Goal: Transaction & Acquisition: Purchase product/service

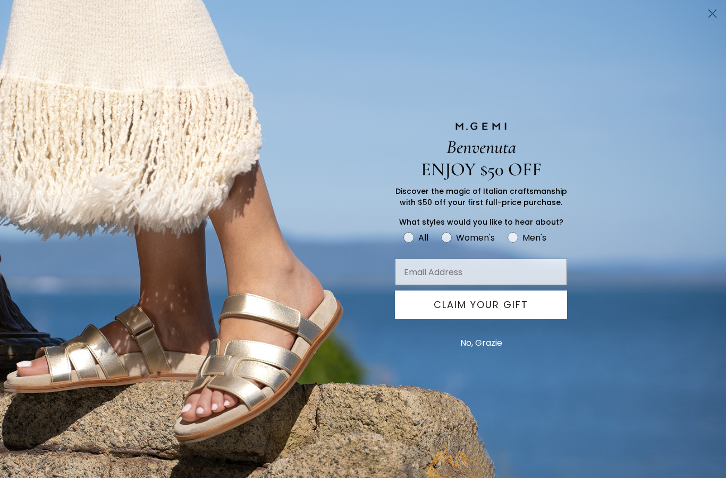
click at [482, 344] on button "No, Grazie" at bounding box center [481, 343] width 53 height 27
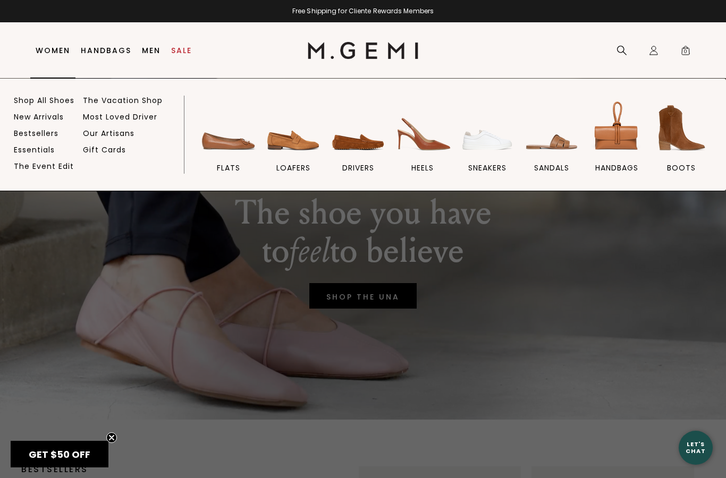
click at [675, 157] on img at bounding box center [682, 128] width 60 height 60
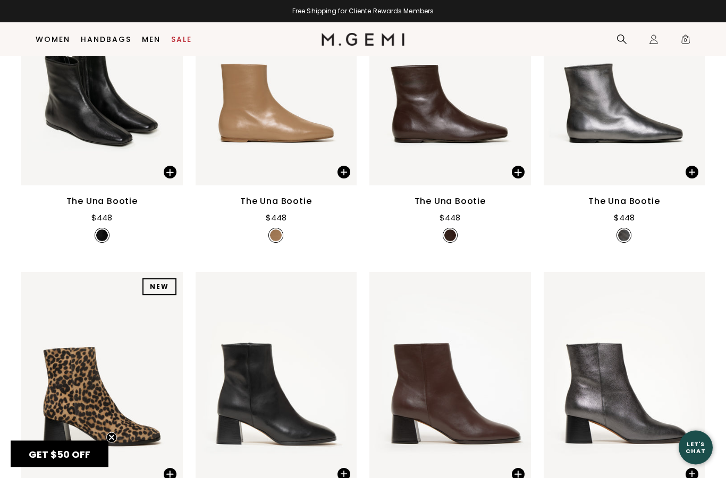
scroll to position [235, 0]
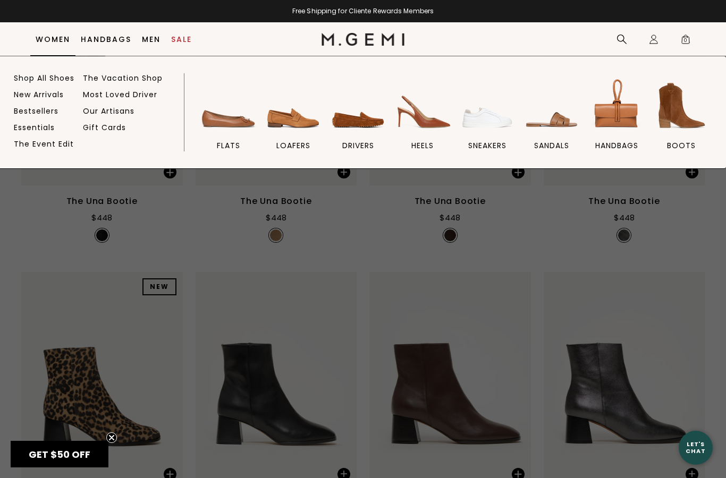
click at [223, 126] on img at bounding box center [229, 106] width 60 height 60
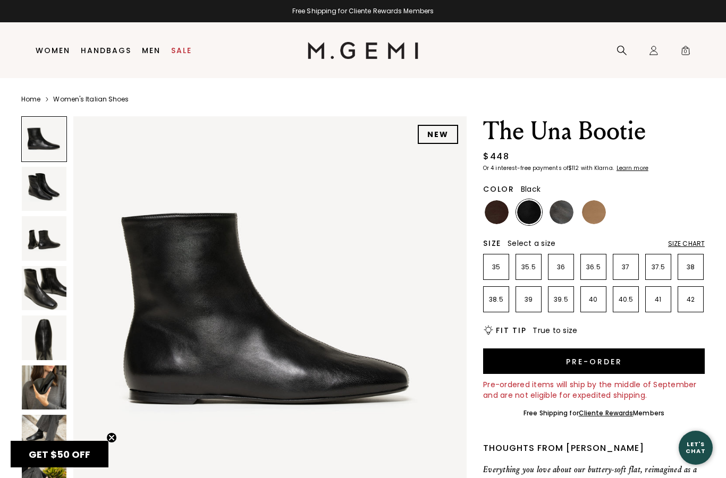
click at [44, 247] on img at bounding box center [44, 238] width 45 height 45
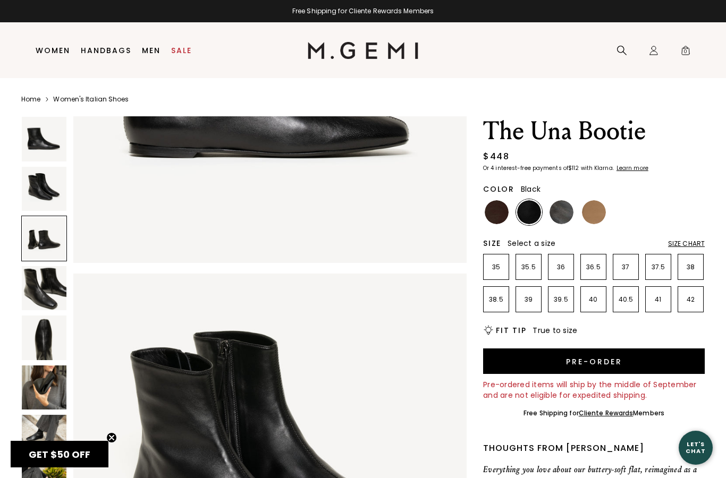
scroll to position [809, 0]
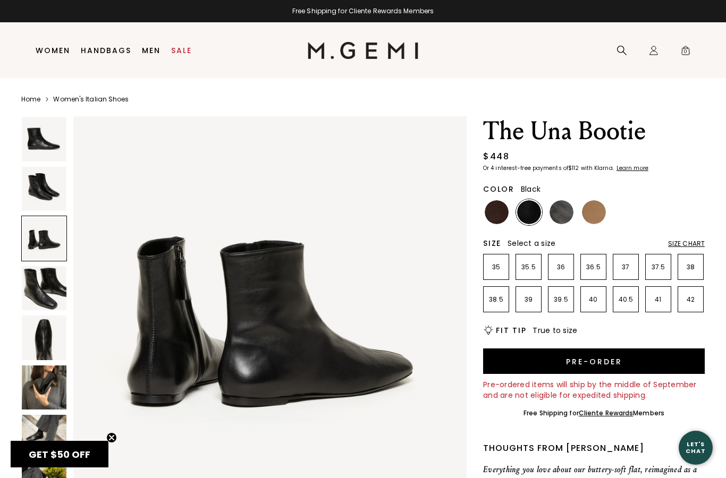
click at [37, 291] on img at bounding box center [44, 288] width 45 height 45
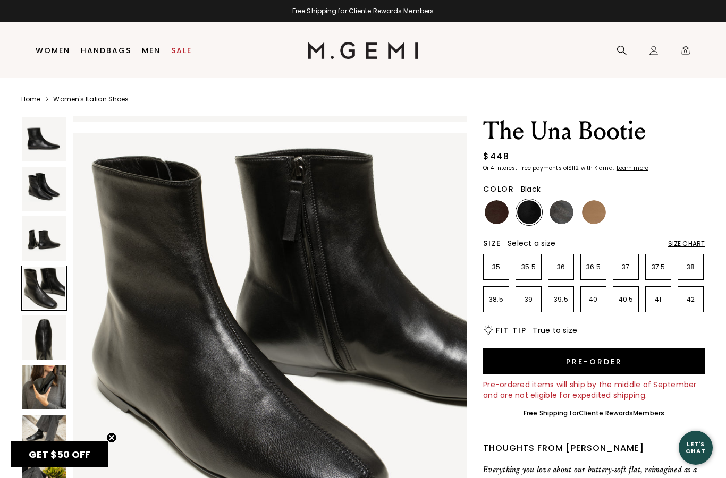
scroll to position [1213, 0]
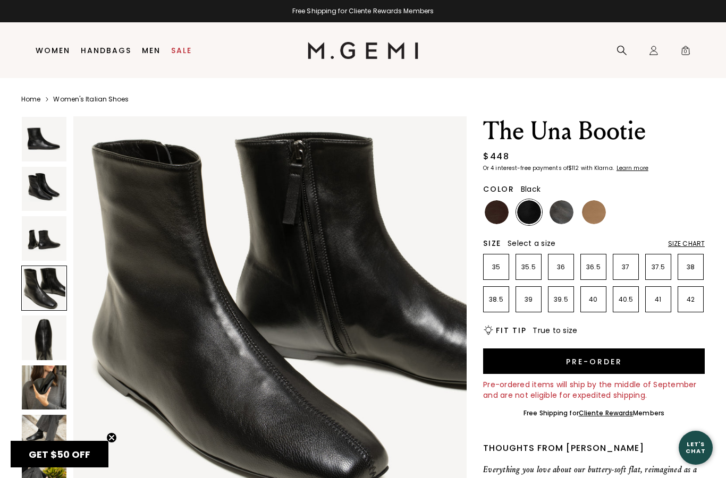
click at [38, 340] on img at bounding box center [44, 338] width 45 height 45
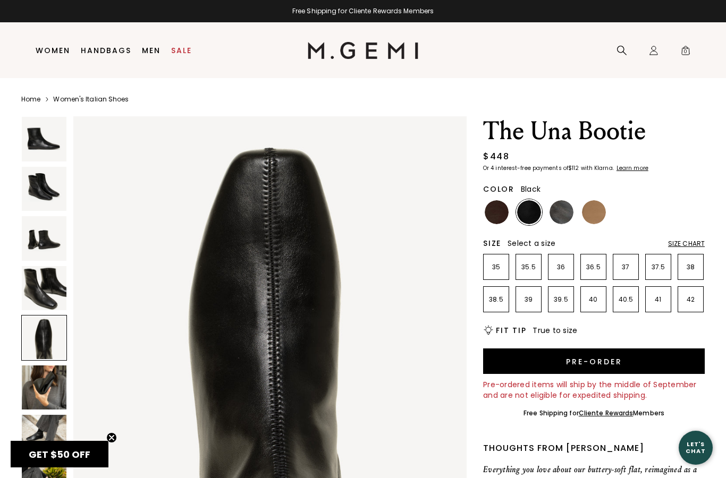
click at [40, 382] on img at bounding box center [44, 388] width 45 height 45
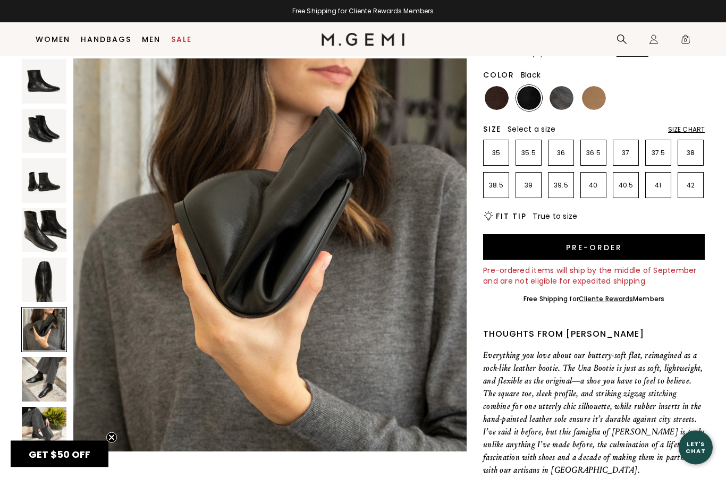
scroll to position [91, 0]
click at [32, 377] on img at bounding box center [44, 379] width 45 height 45
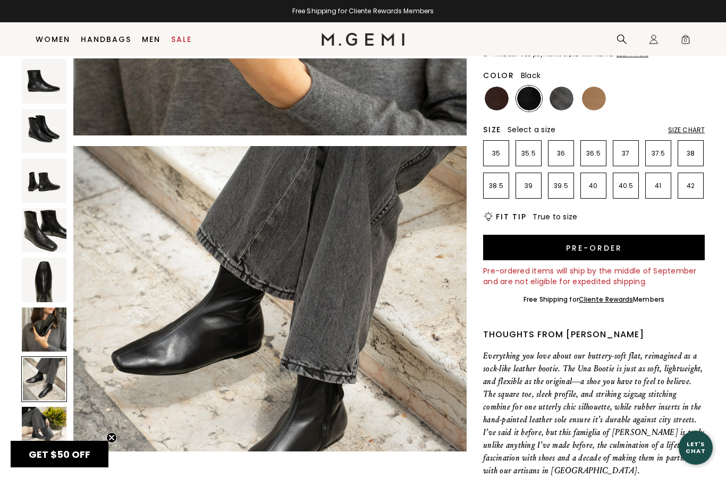
scroll to position [2426, 0]
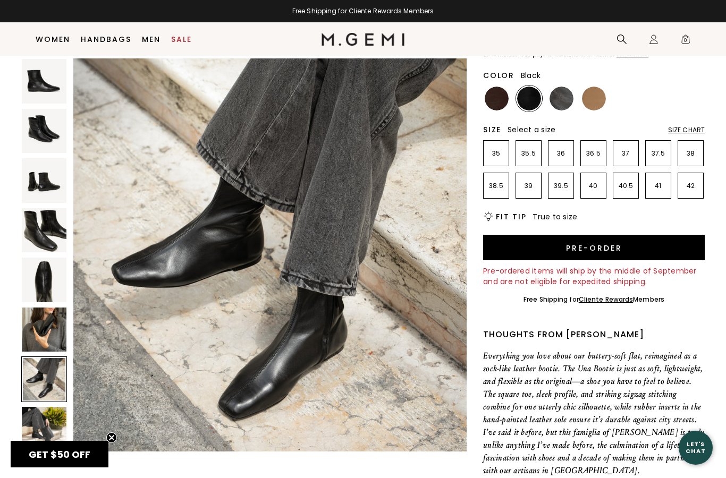
click at [41, 430] on img at bounding box center [44, 429] width 45 height 45
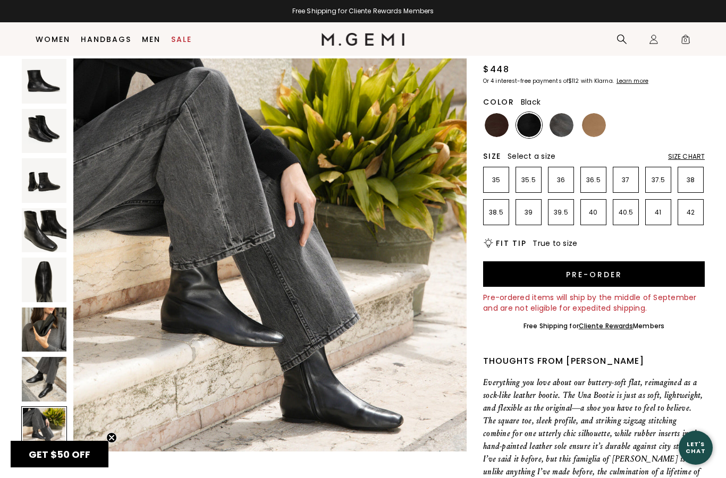
scroll to position [0, 0]
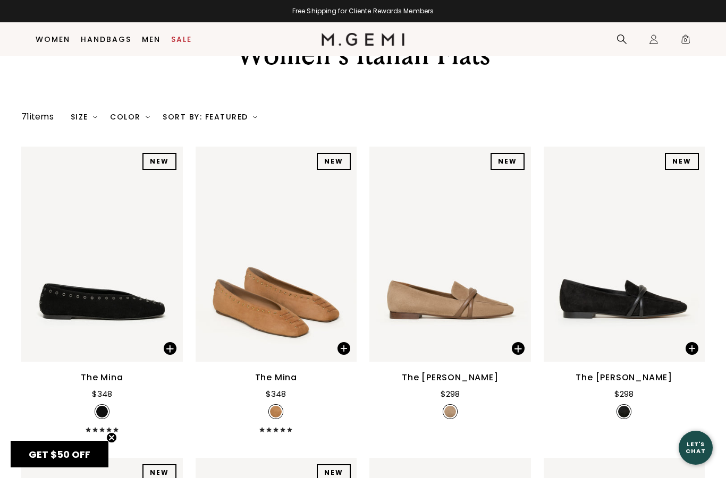
scroll to position [60, 0]
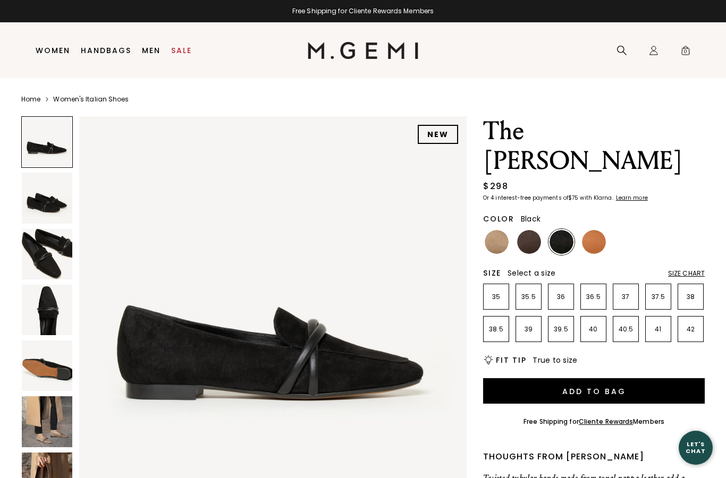
click at [45, 315] on img at bounding box center [47, 310] width 50 height 50
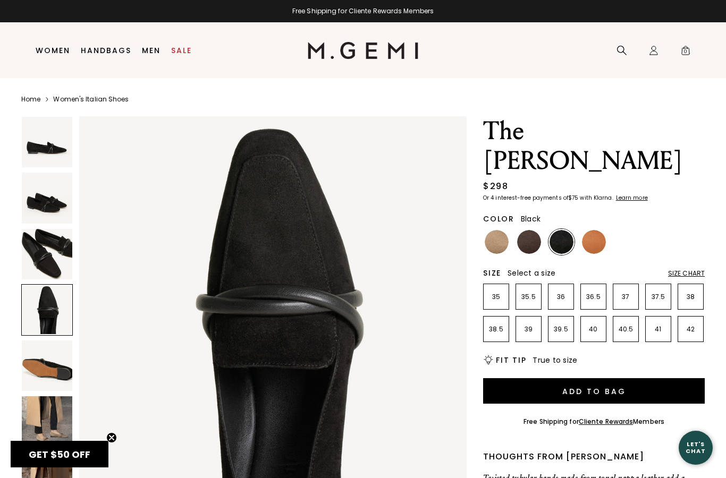
scroll to position [20, 0]
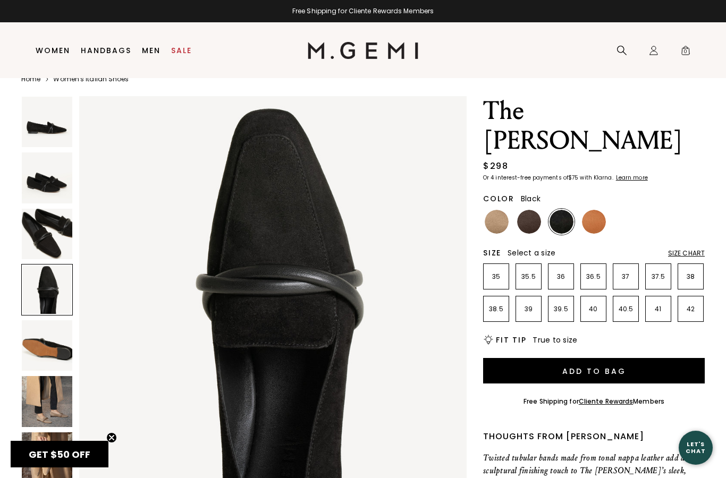
click at [44, 411] on img at bounding box center [47, 401] width 50 height 50
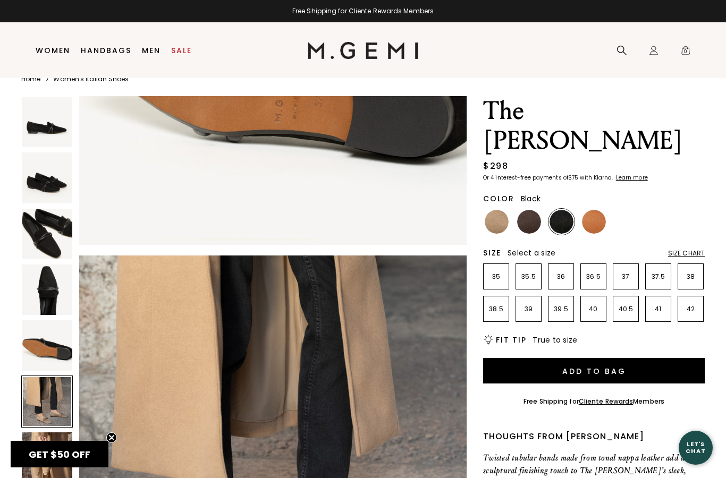
scroll to position [1990, 0]
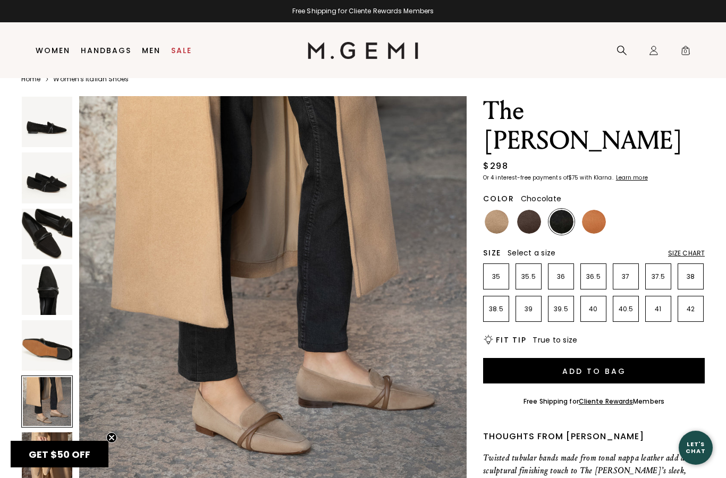
click at [536, 210] on img at bounding box center [529, 222] width 24 height 24
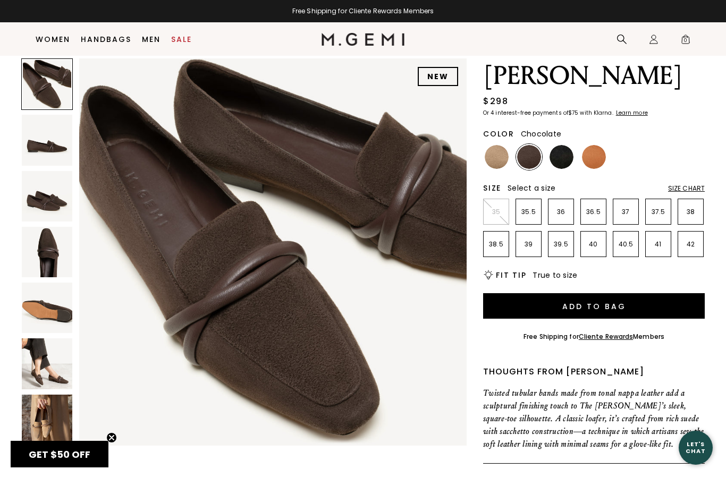
click at [40, 371] on img at bounding box center [47, 364] width 50 height 50
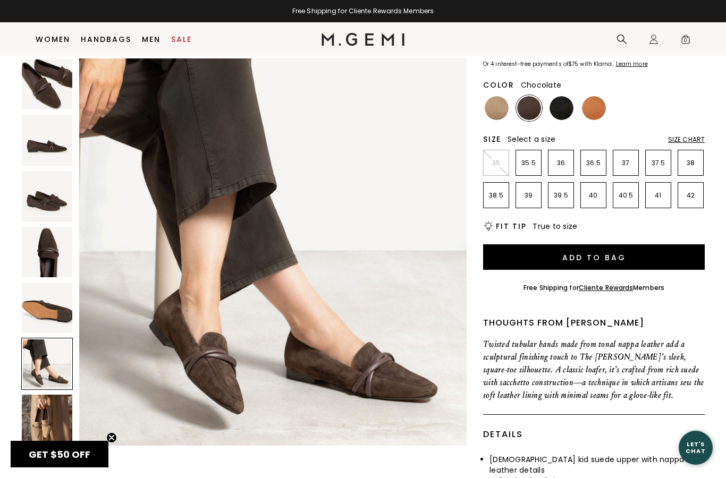
scroll to position [108, 0]
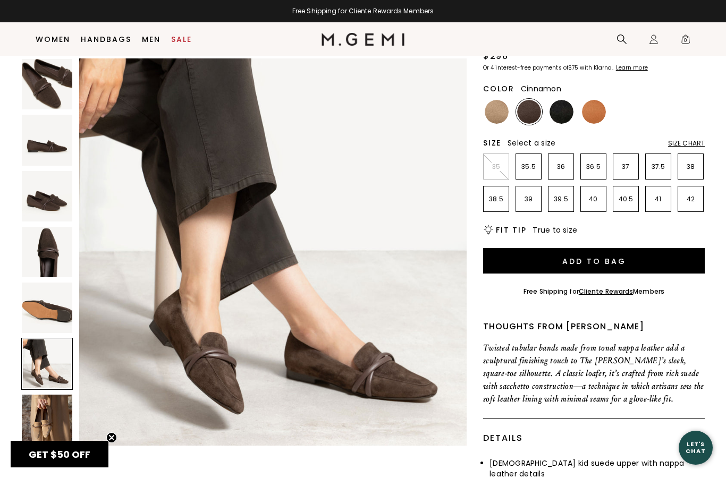
click at [599, 100] on img at bounding box center [594, 112] width 24 height 24
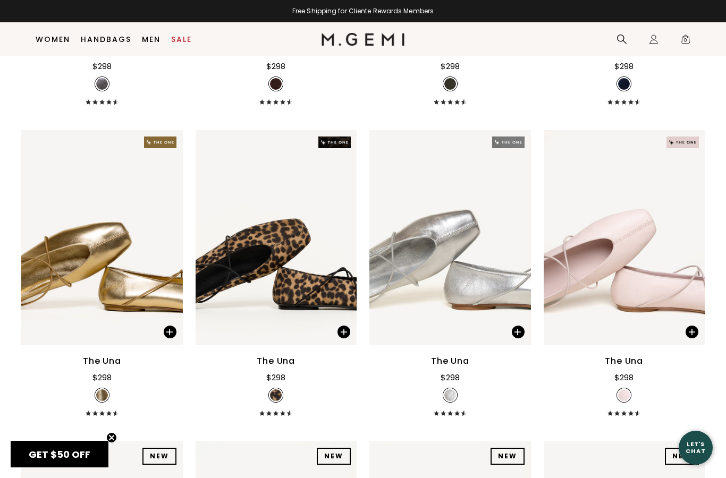
scroll to position [2872, 0]
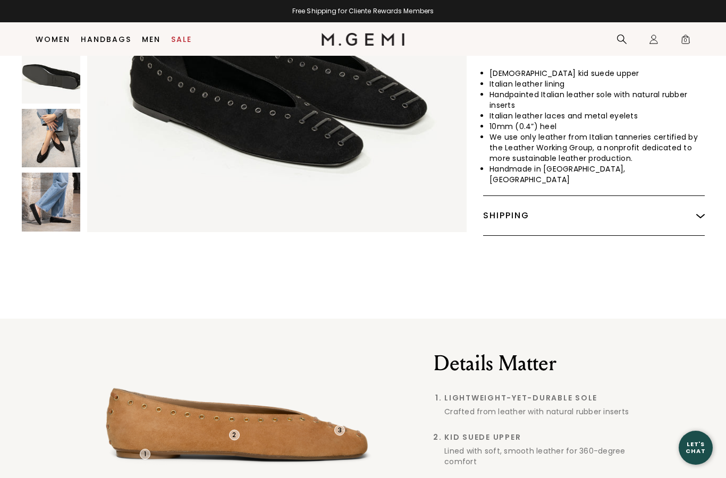
scroll to position [293, 0]
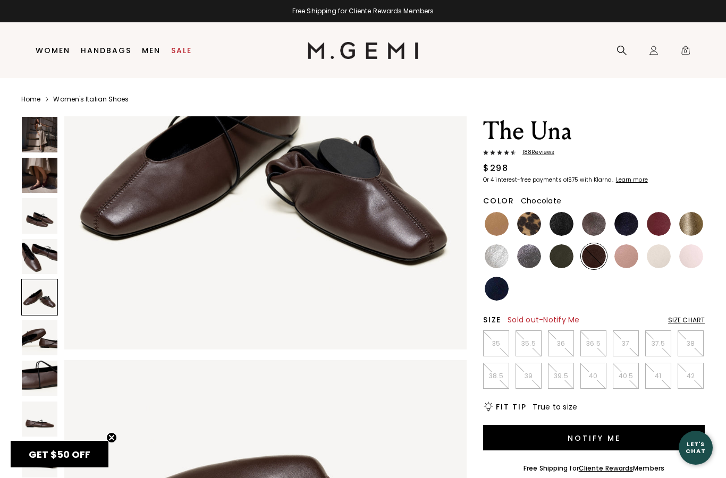
scroll to position [1805, 0]
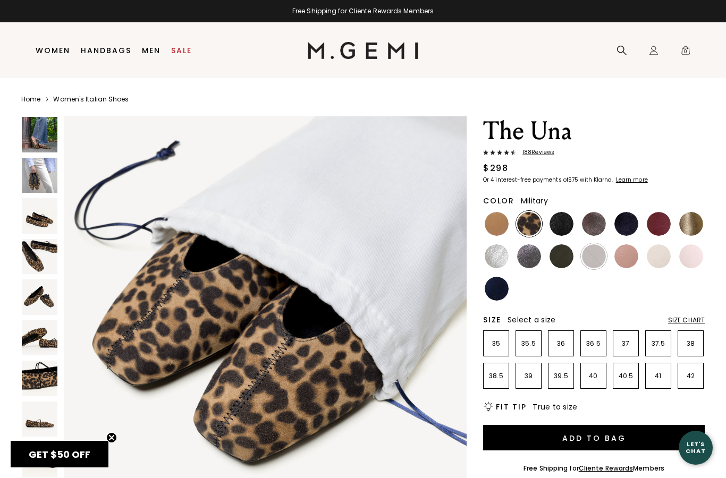
click at [554, 262] on img at bounding box center [562, 257] width 24 height 24
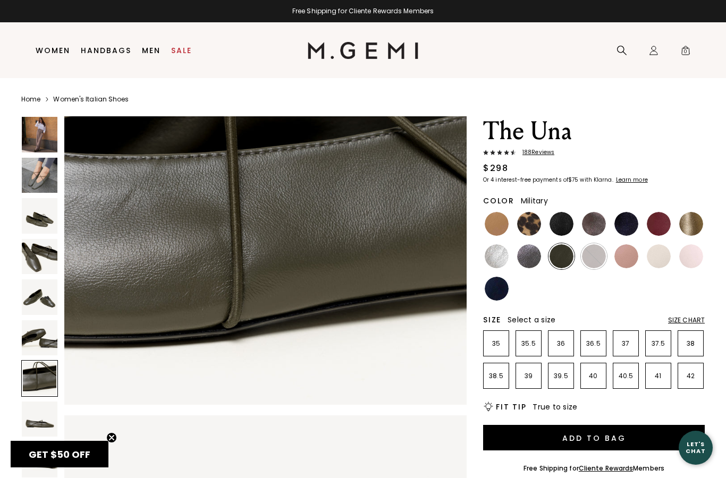
scroll to position [2596, 0]
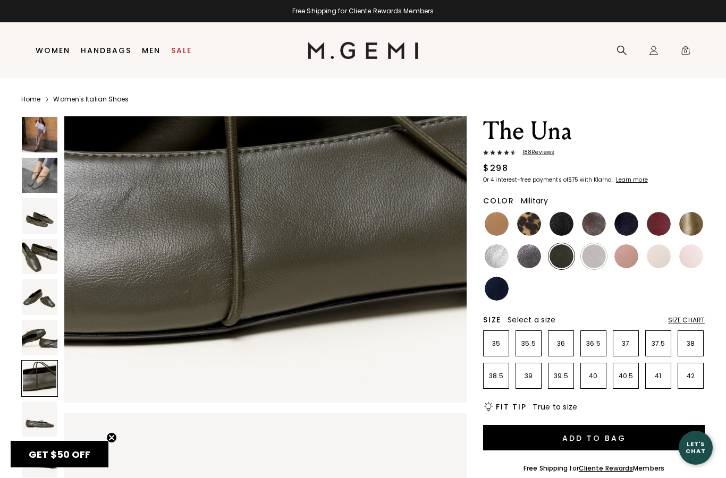
click at [40, 423] on img at bounding box center [40, 420] width 36 height 36
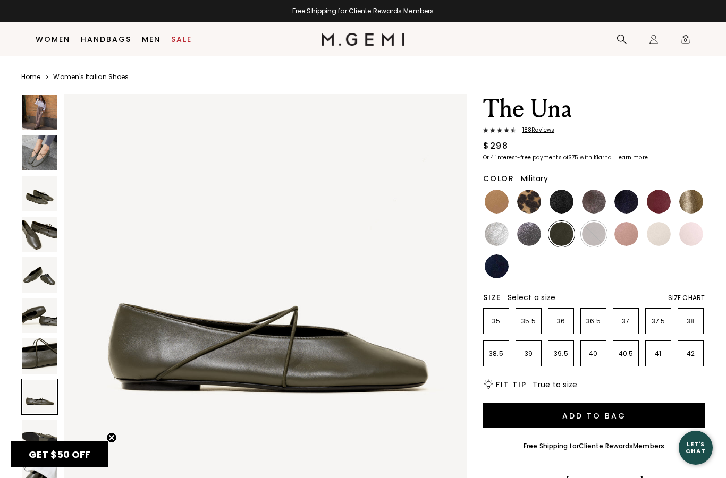
scroll to position [0, 0]
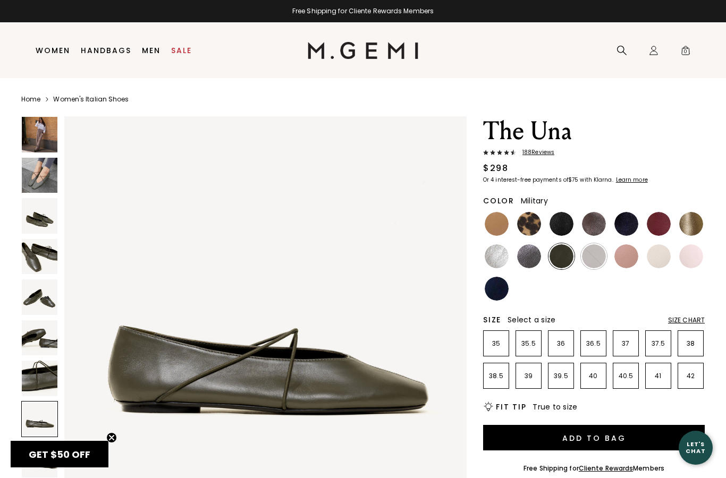
click at [32, 172] on img at bounding box center [40, 176] width 36 height 36
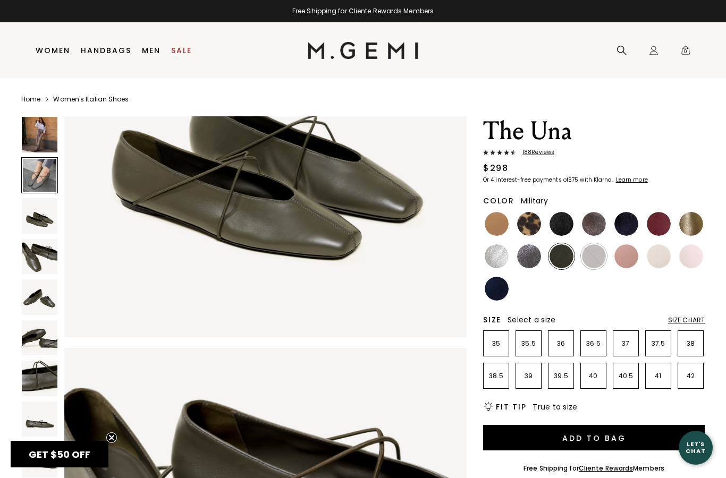
scroll to position [413, 0]
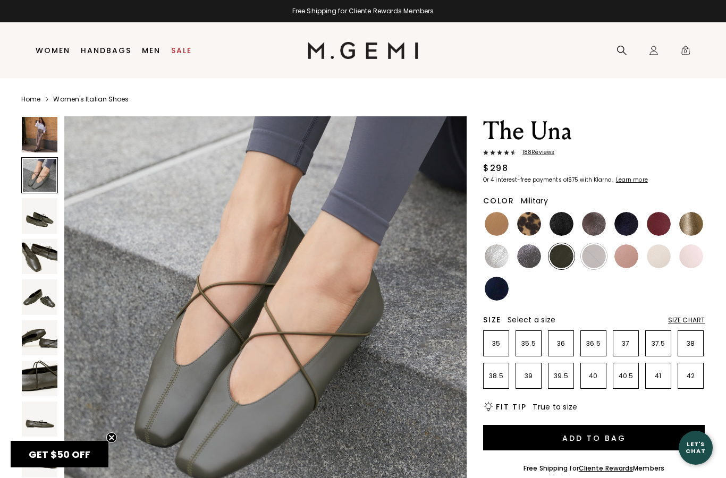
click at [33, 141] on img at bounding box center [40, 135] width 36 height 36
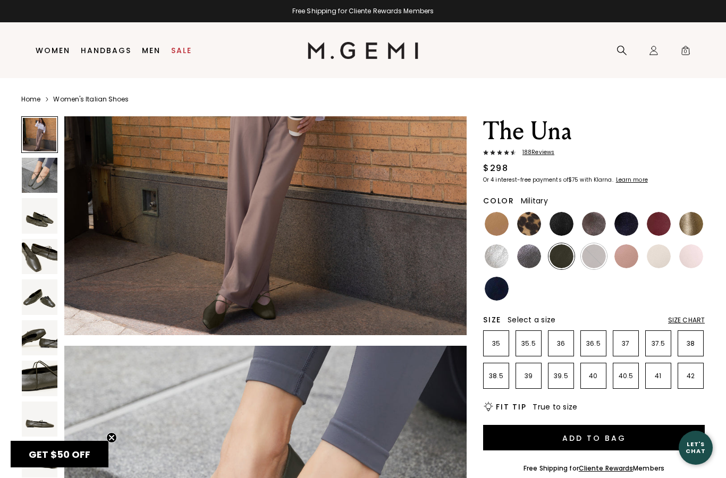
scroll to position [183, 0]
click at [540, 150] on span "188 Review s" at bounding box center [535, 152] width 38 height 6
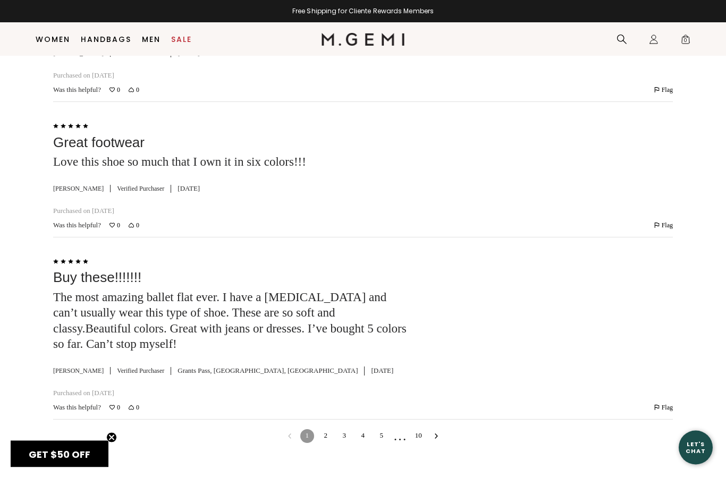
scroll to position [3395, 0]
click at [330, 429] on link "2" at bounding box center [326, 436] width 14 height 14
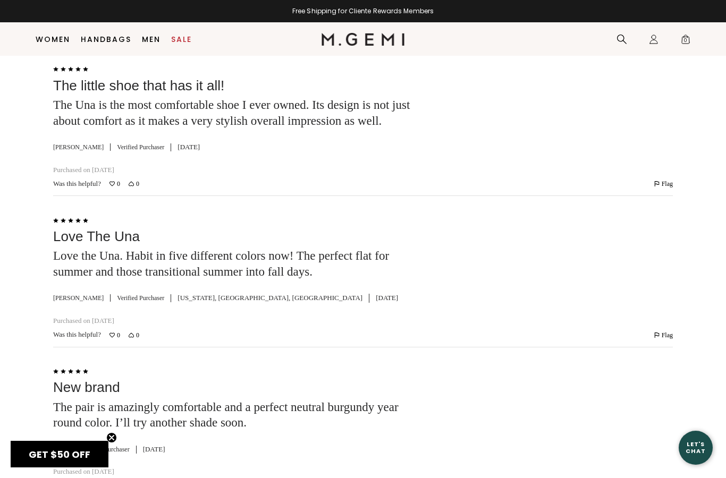
scroll to position [2107, 0]
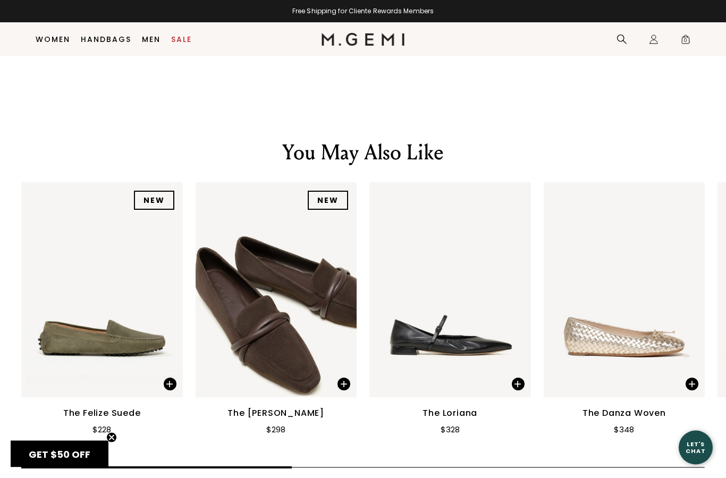
scroll to position [1916, 0]
click at [107, 40] on link "Handbags" at bounding box center [106, 39] width 50 height 9
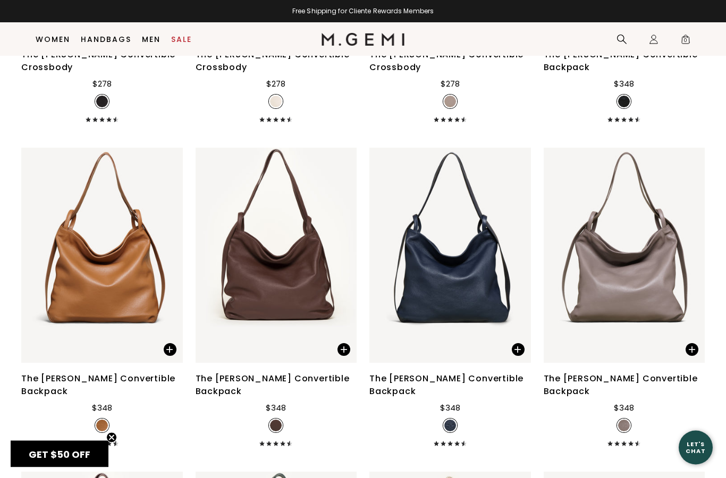
scroll to position [1969, 0]
click at [278, 373] on div "The Laura Convertible Backpack" at bounding box center [277, 386] width 162 height 26
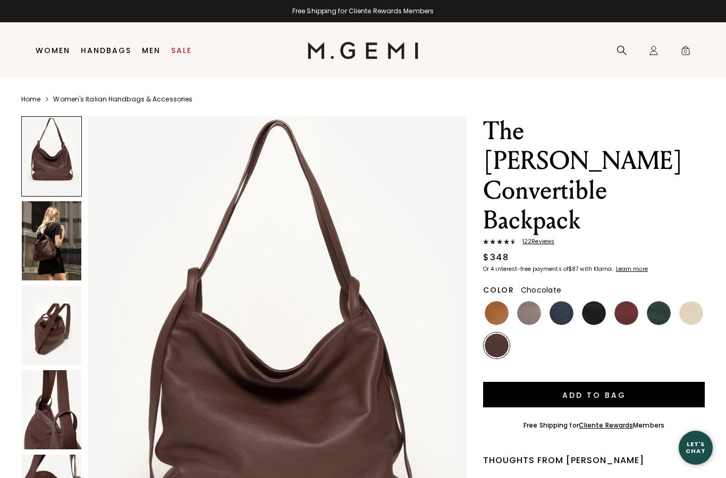
click at [37, 245] on img at bounding box center [52, 240] width 60 height 79
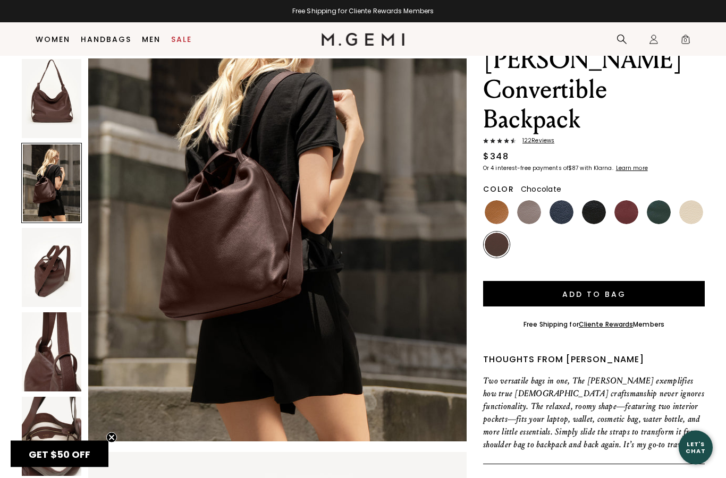
scroll to position [79, 0]
click at [38, 274] on img at bounding box center [52, 267] width 60 height 79
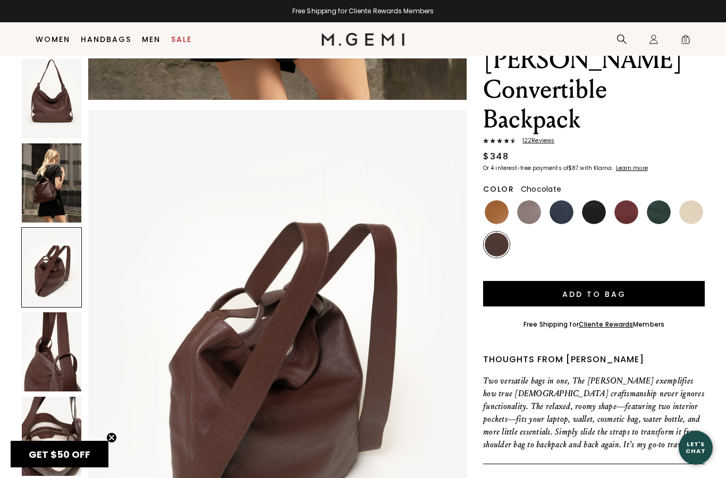
scroll to position [1031, 0]
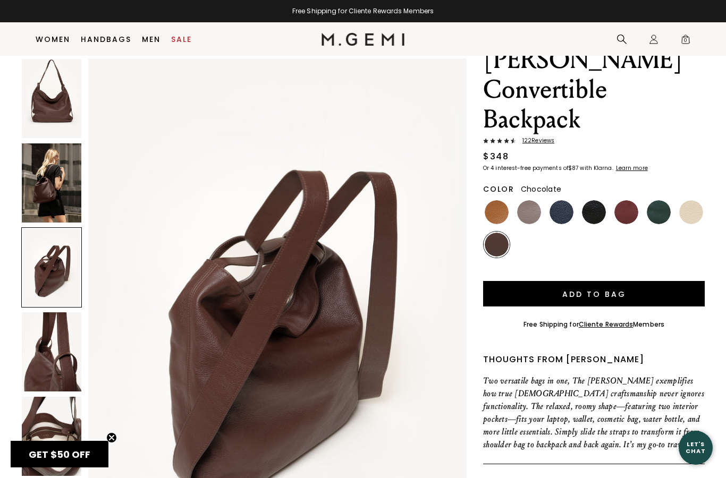
click at [39, 356] on img at bounding box center [52, 352] width 60 height 79
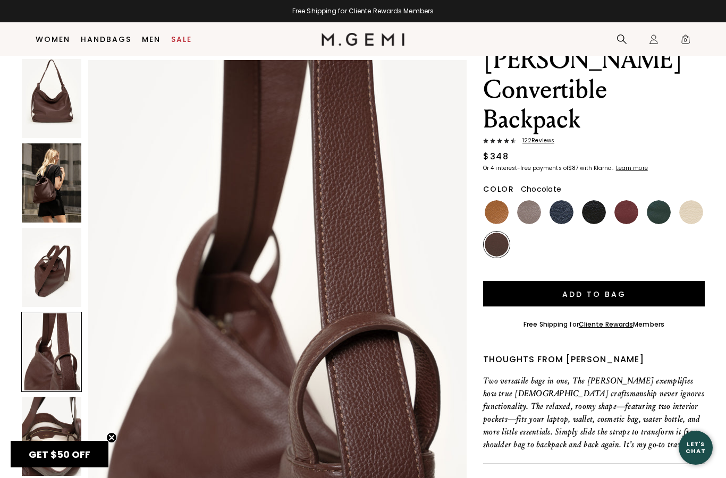
scroll to position [1546, 0]
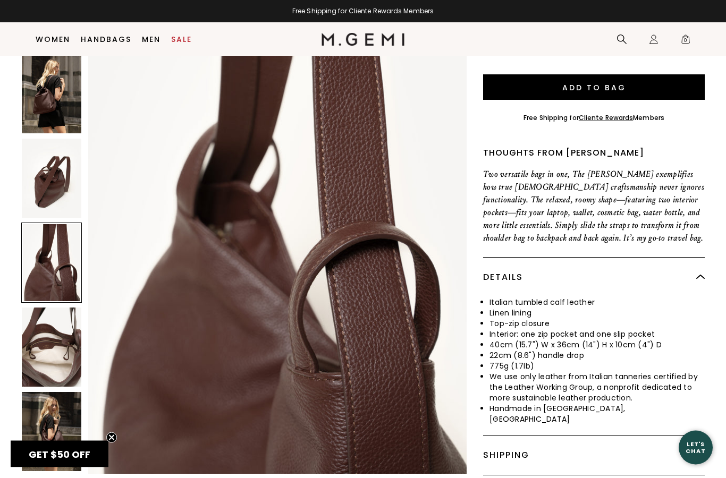
click at [40, 316] on img at bounding box center [52, 347] width 60 height 79
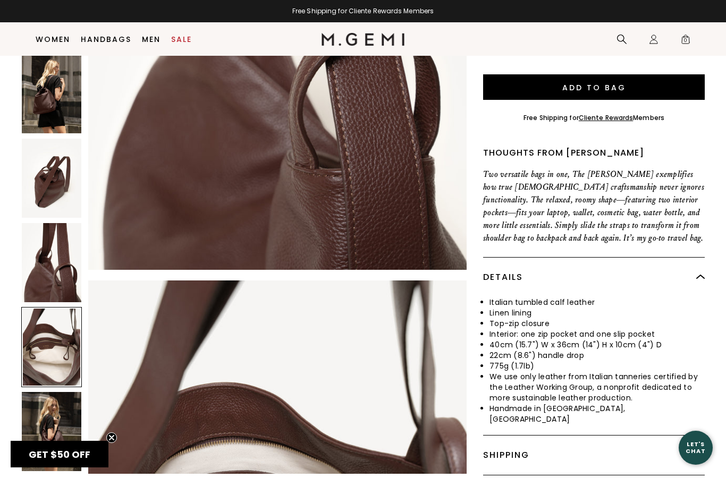
scroll to position [2062, 0]
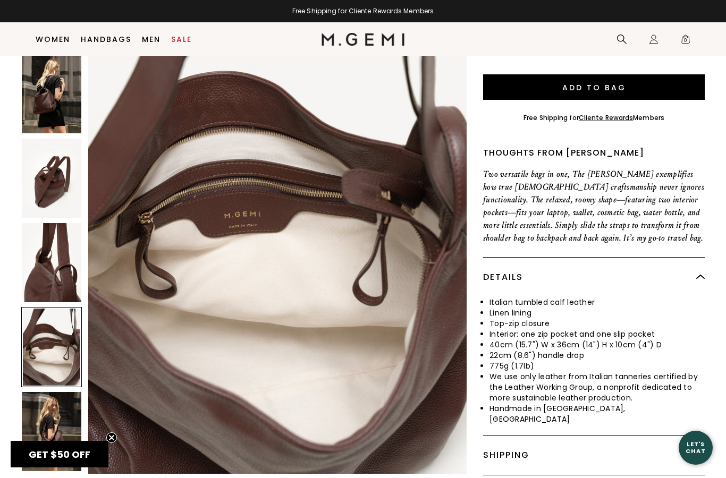
click at [48, 392] on img at bounding box center [52, 431] width 60 height 79
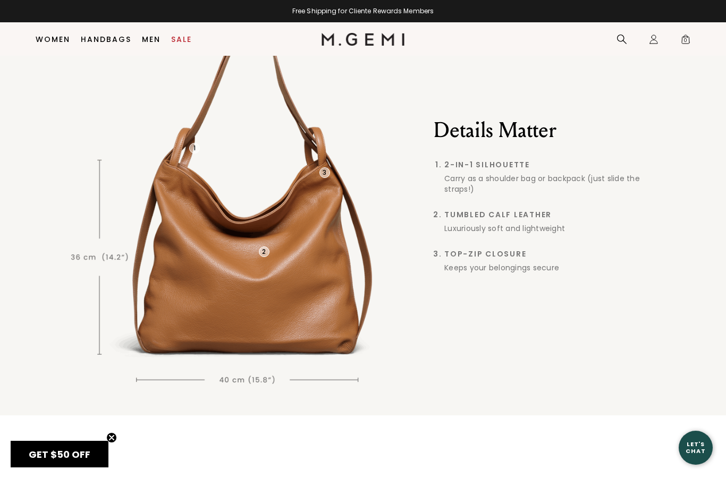
scroll to position [820, 0]
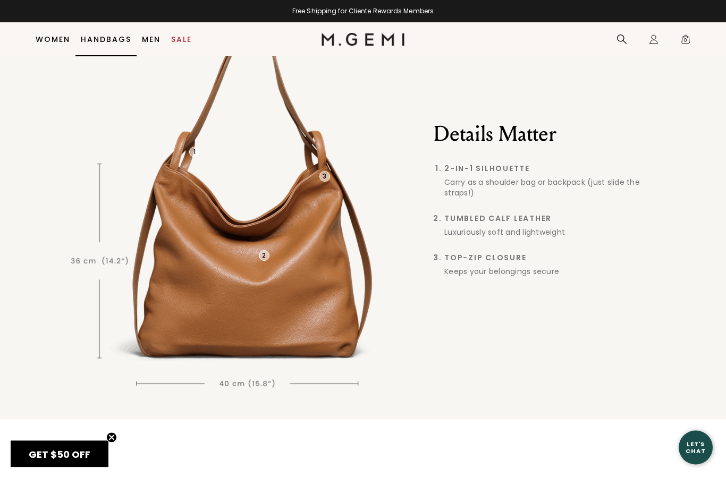
click at [102, 38] on link "Handbags" at bounding box center [106, 39] width 50 height 9
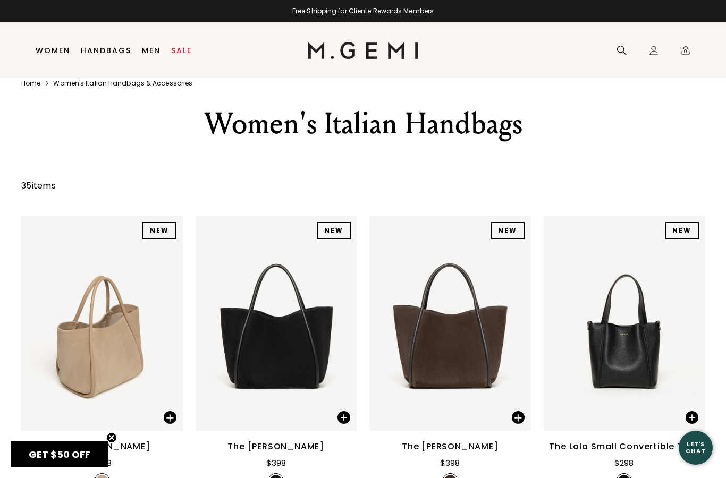
click at [453, 453] on div "The [PERSON_NAME]" at bounding box center [450, 447] width 97 height 13
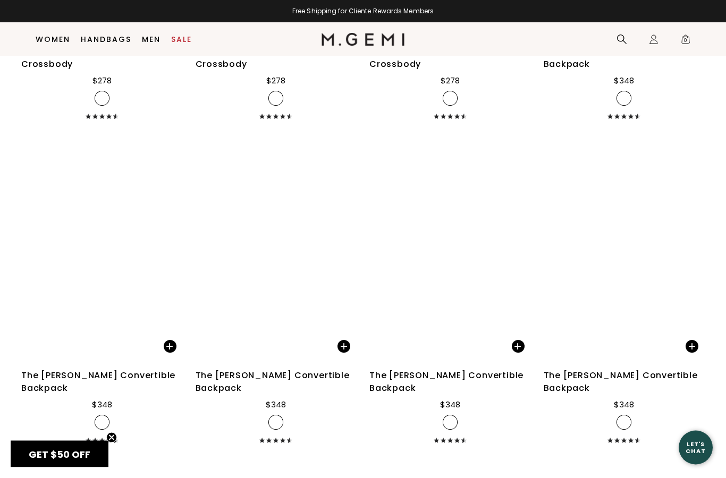
scroll to position [1972, 0]
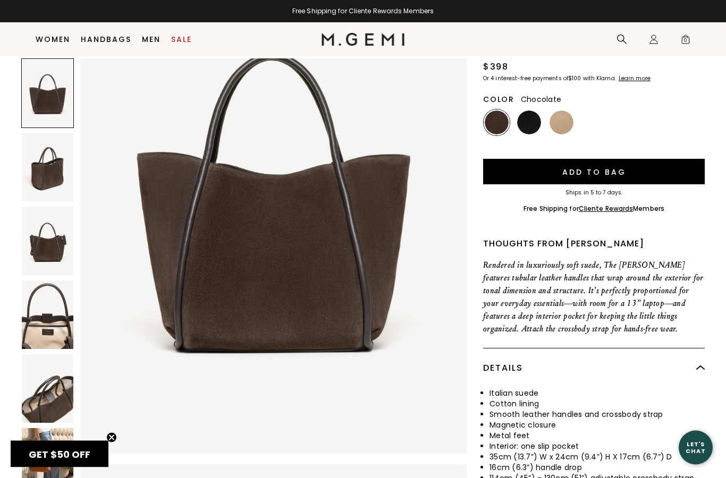
scroll to position [100, 0]
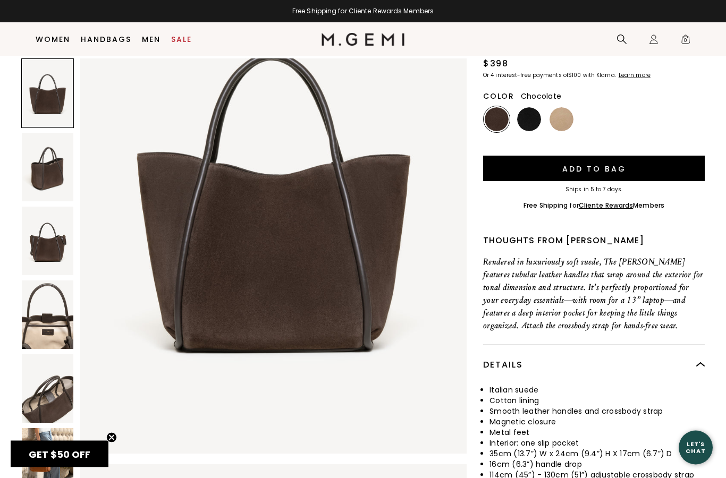
click at [37, 390] on img at bounding box center [48, 389] width 52 height 69
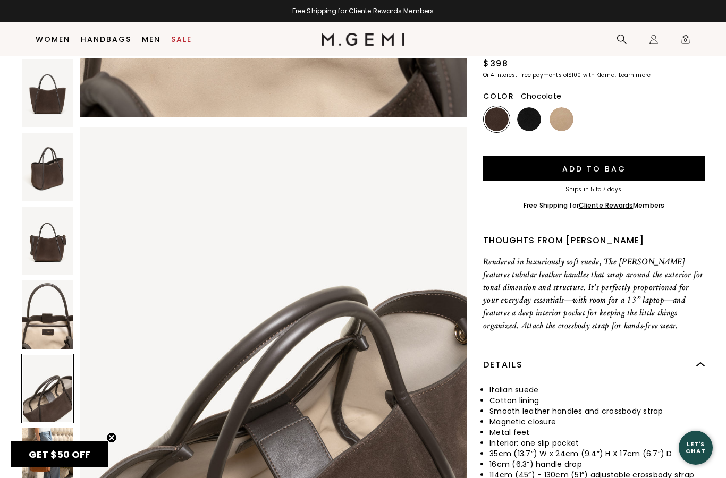
scroll to position [2104, 0]
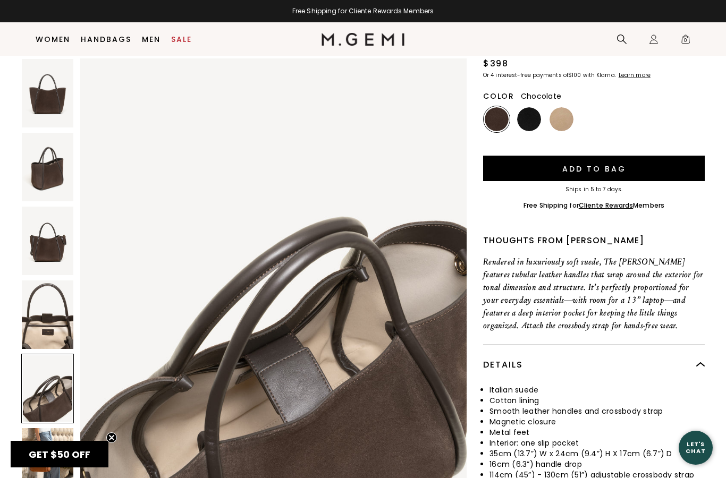
click at [45, 313] on img at bounding box center [48, 315] width 52 height 69
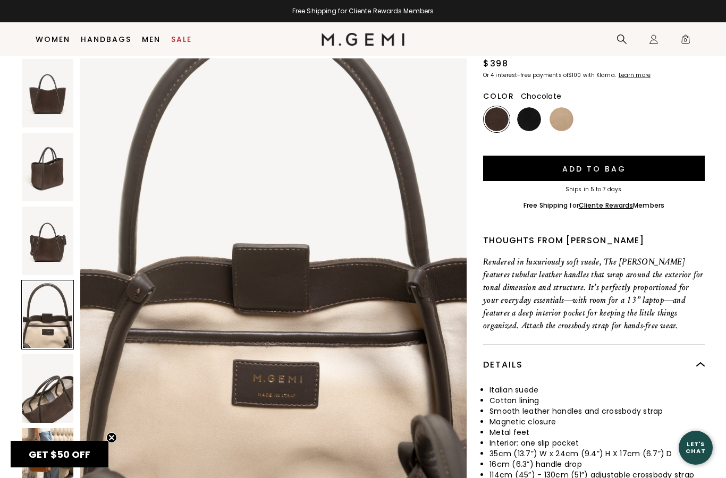
scroll to position [1578, 0]
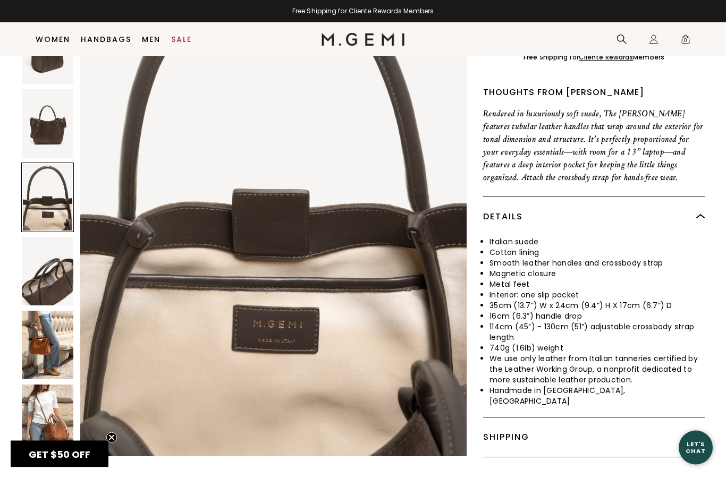
click at [39, 385] on img at bounding box center [48, 419] width 52 height 69
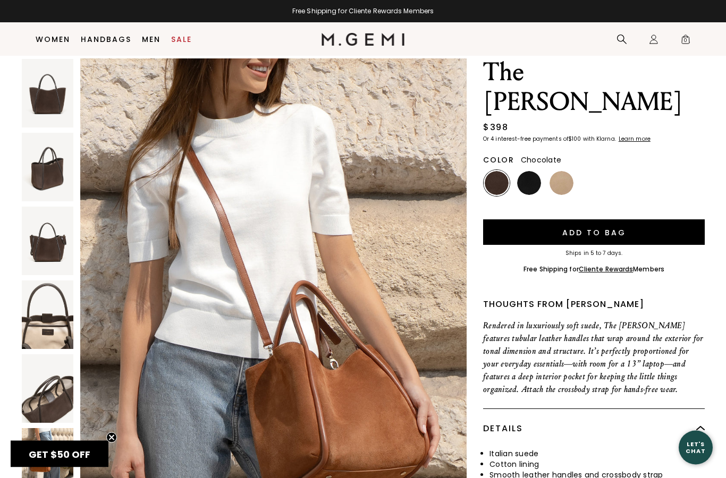
scroll to position [0, 0]
